Goal: Answer question/provide support

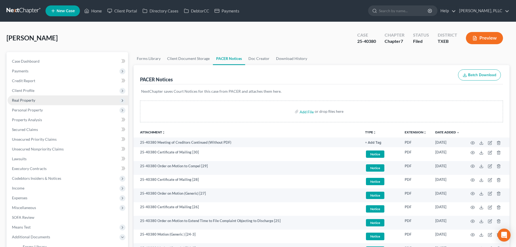
scroll to position [38, 0]
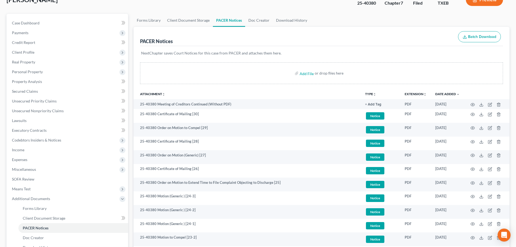
click at [131, 10] on div "[PERSON_NAME] Upgraded Case 25-40380 Chapter Chapter 7 Status [GEOGRAPHIC_DATA]…" at bounding box center [258, 2] width 503 height 24
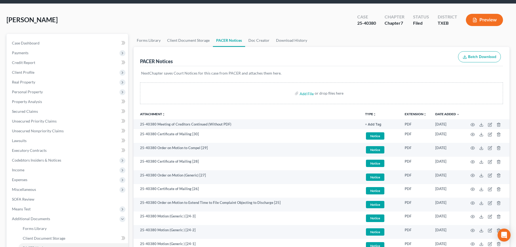
scroll to position [0, 0]
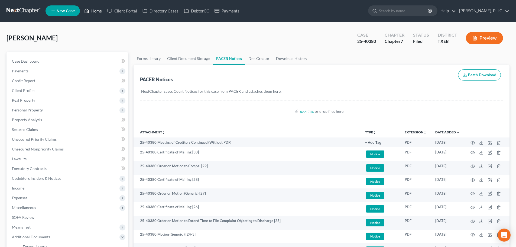
click at [94, 10] on link "Home" at bounding box center [93, 11] width 23 height 10
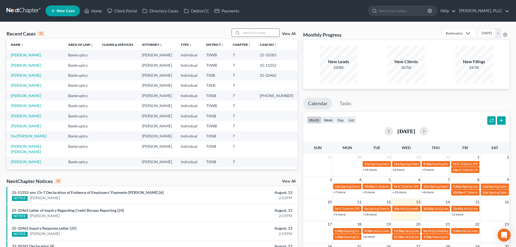
click at [248, 33] on input "search" at bounding box center [261, 33] width 38 height 8
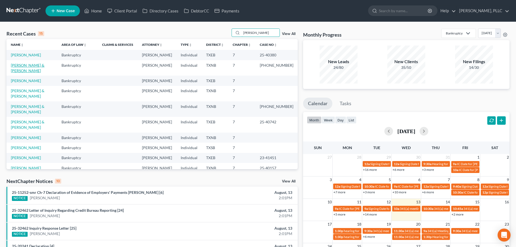
type input "[PERSON_NAME]"
click at [35, 66] on link "[PERSON_NAME] & [PERSON_NAME]" at bounding box center [28, 68] width 34 height 10
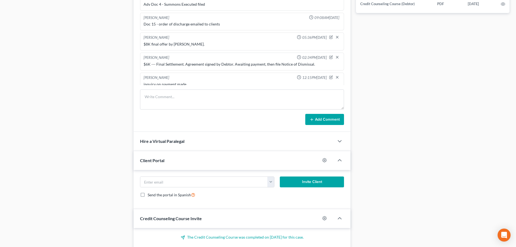
scroll to position [298, 0]
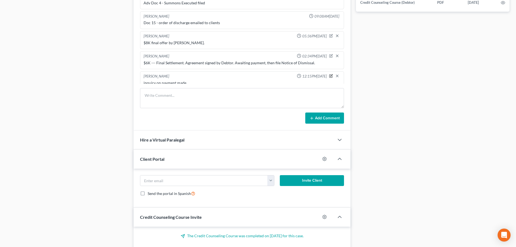
click at [329, 74] on icon "button" at bounding box center [331, 76] width 4 height 4
click at [211, 81] on textarea "inquiry on payment made." at bounding box center [242, 90] width 197 height 20
type textarea "inquiry on payment made. I had forgoten to send executed agreement. payment ini…"
click at [335, 73] on icon "button" at bounding box center [337, 75] width 4 height 4
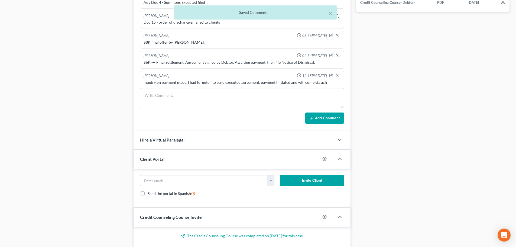
scroll to position [524, 0]
click at [385, 82] on div "Docs Tasks Events Timer 18% Completed Nothing here yet! Signed Engagement Debto…" at bounding box center [432, 11] width 159 height 515
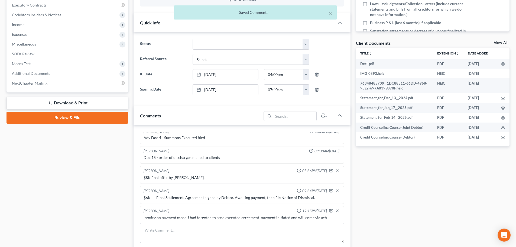
scroll to position [163, 0]
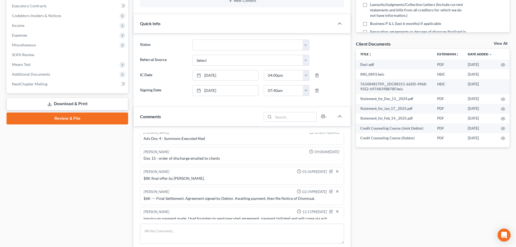
click at [417, 200] on div "Docs Tasks Events Timer 18% Completed Nothing here yet! Signed Engagement Debto…" at bounding box center [432, 146] width 159 height 515
click at [101, 164] on div "Case Dashboard Payments Invoices Payments Payments Credit Report Client Profile" at bounding box center [67, 146] width 127 height 515
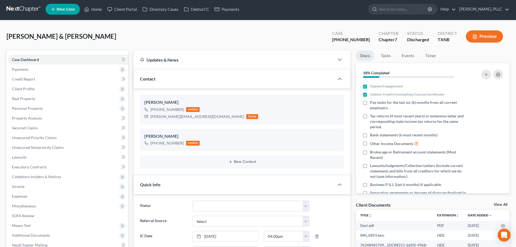
scroll to position [0, 0]
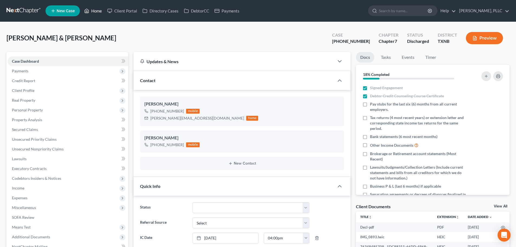
click at [98, 12] on link "Home" at bounding box center [93, 11] width 23 height 10
